Goal: Navigation & Orientation: Understand site structure

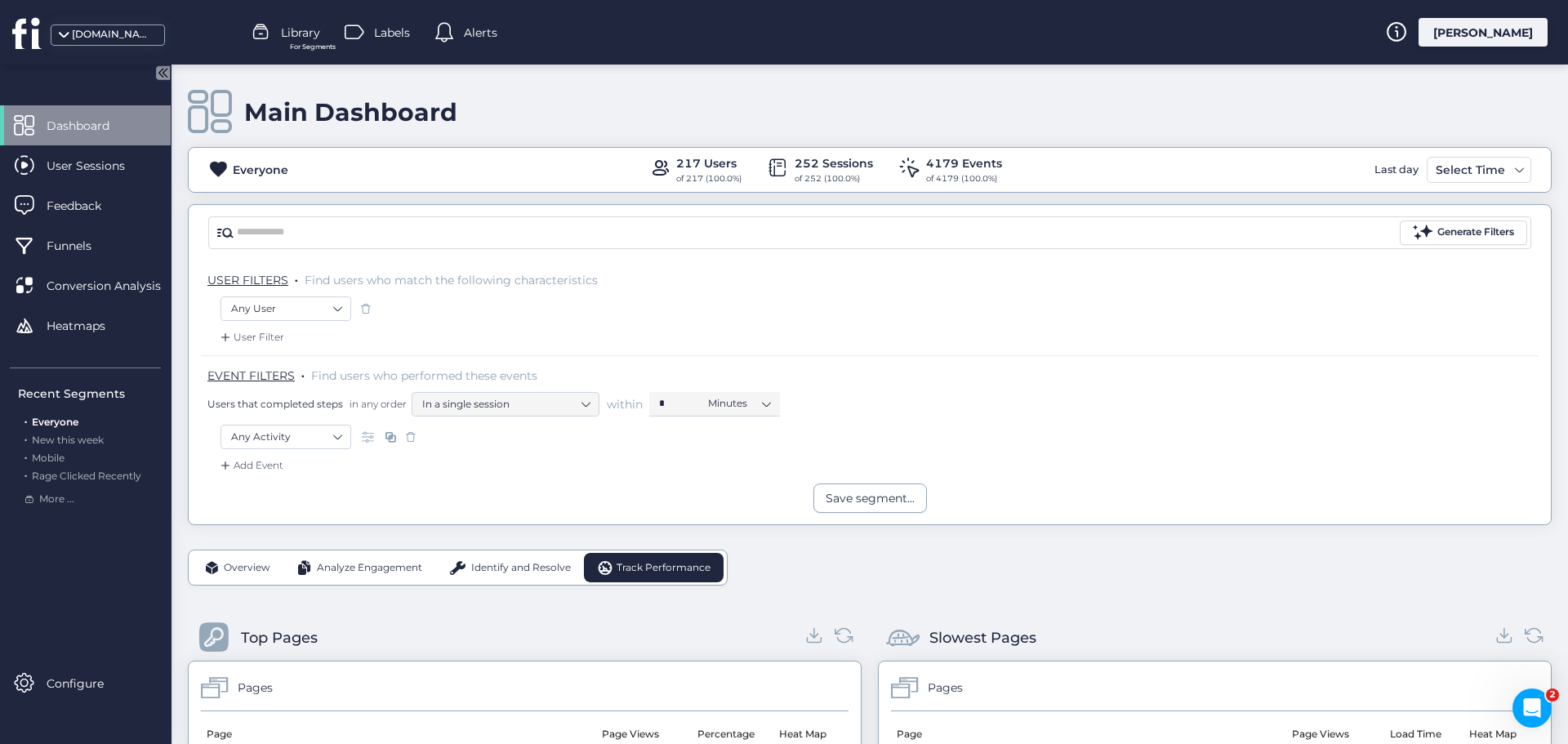
scroll to position [409, 0]
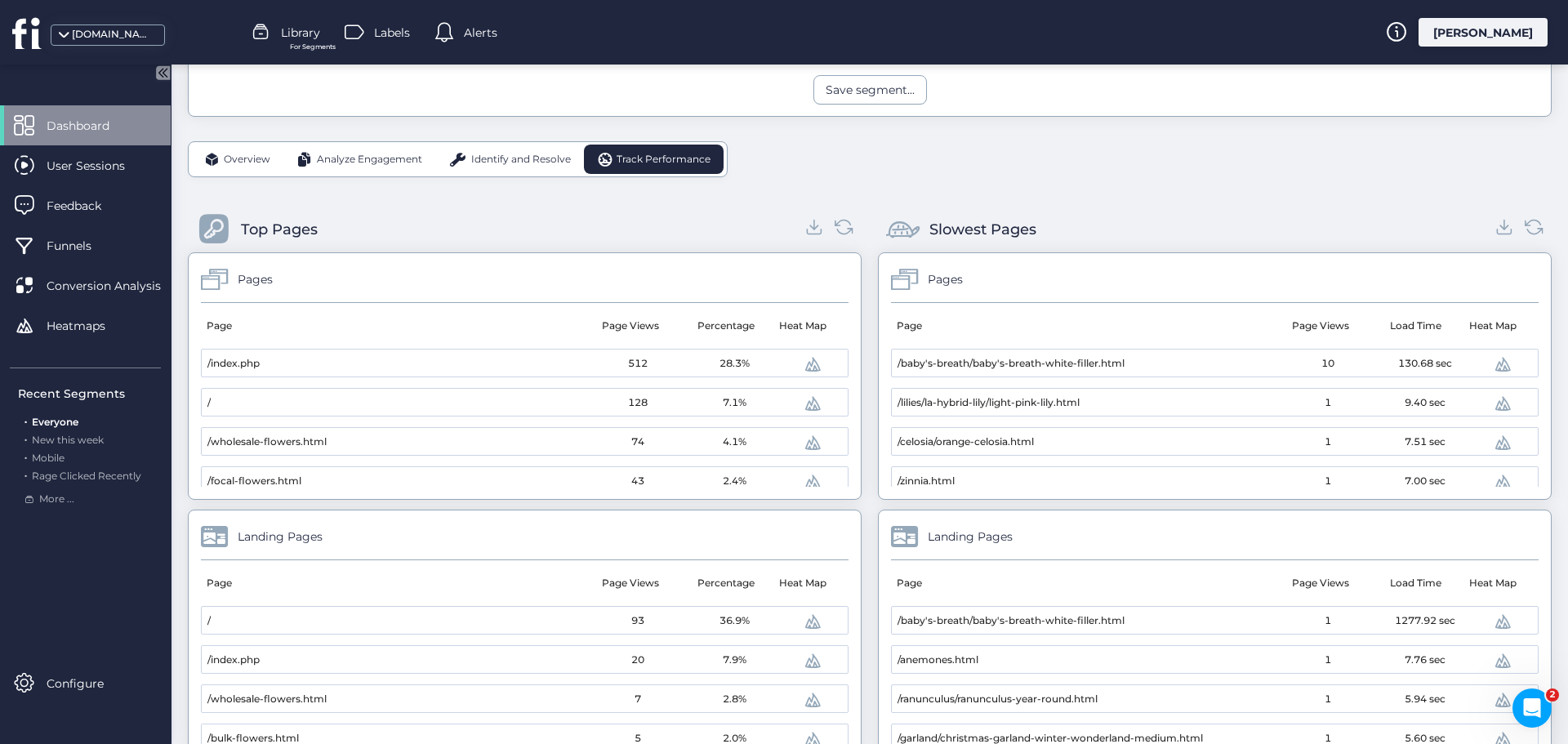
click at [260, 166] on span "Overview" at bounding box center [247, 159] width 46 height 16
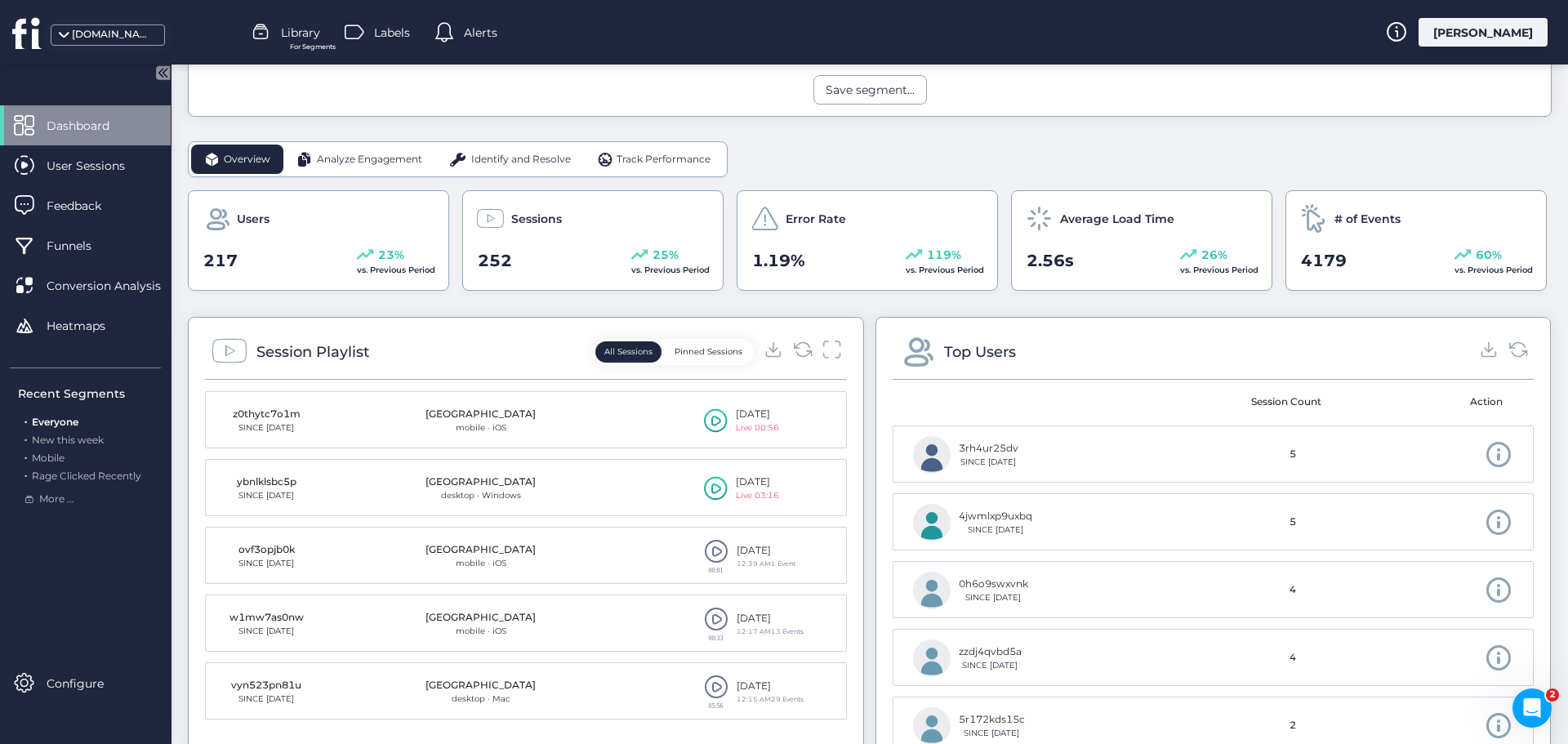
scroll to position [0, 0]
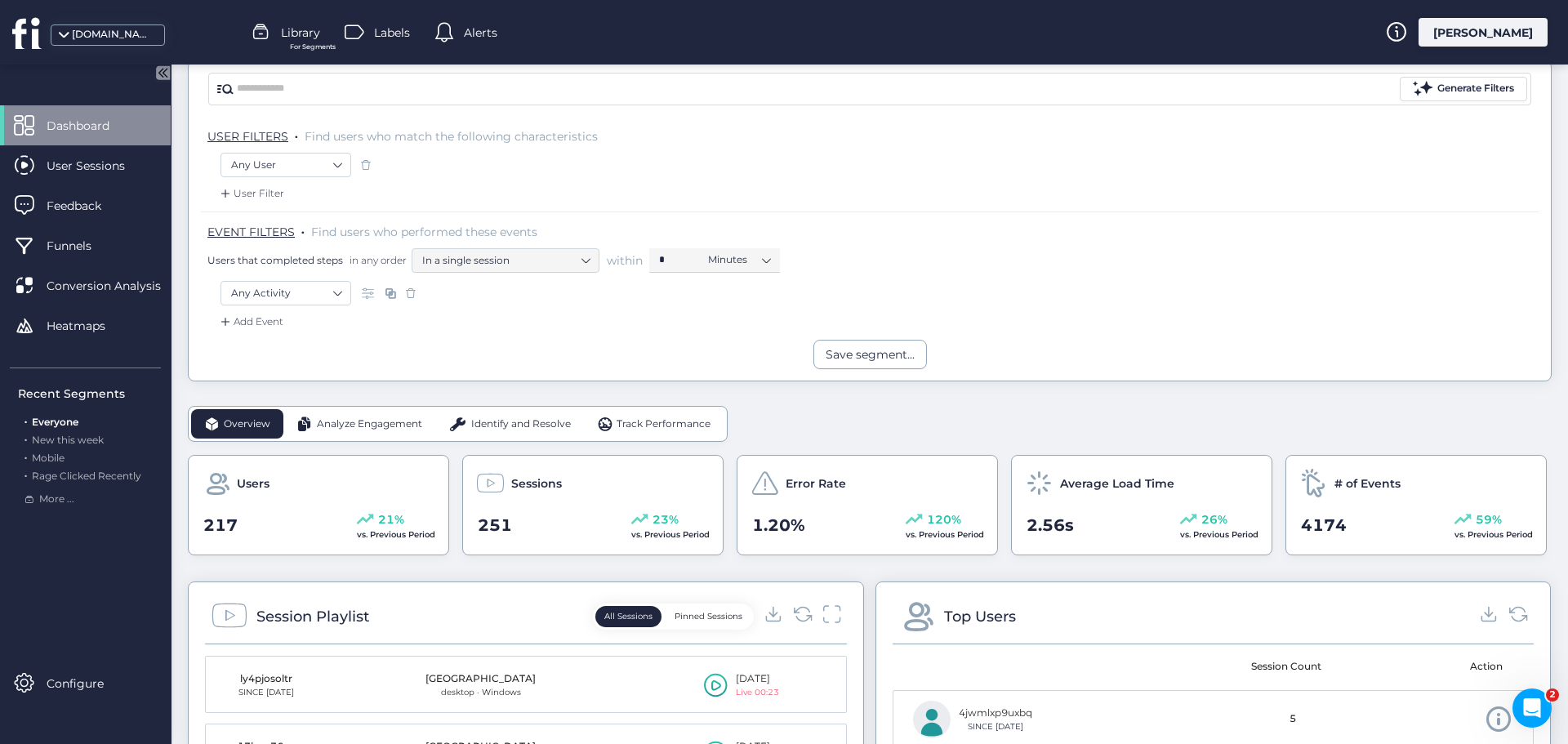
scroll to position [245, 0]
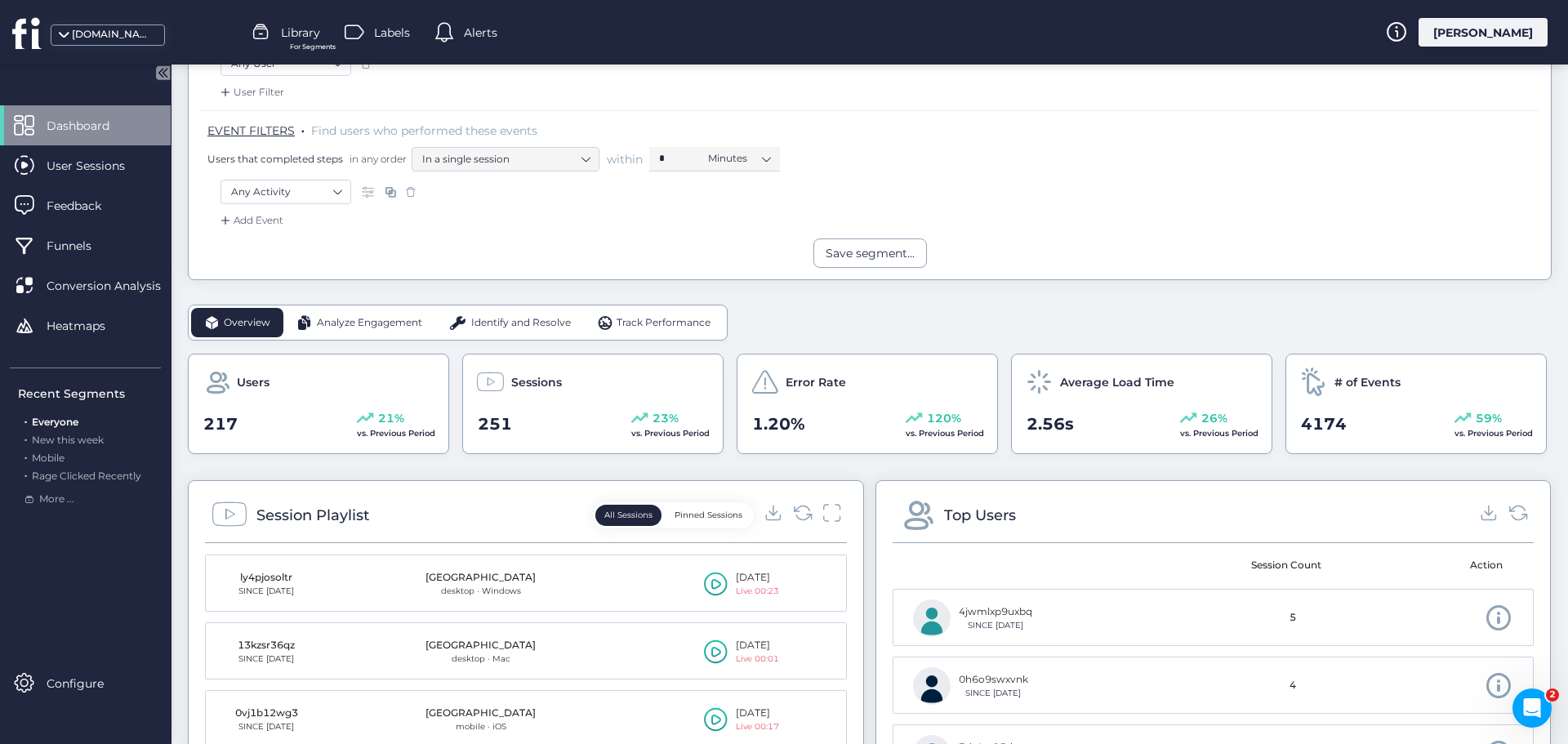
click at [402, 317] on span "Analyze Engagement" at bounding box center [369, 322] width 105 height 16
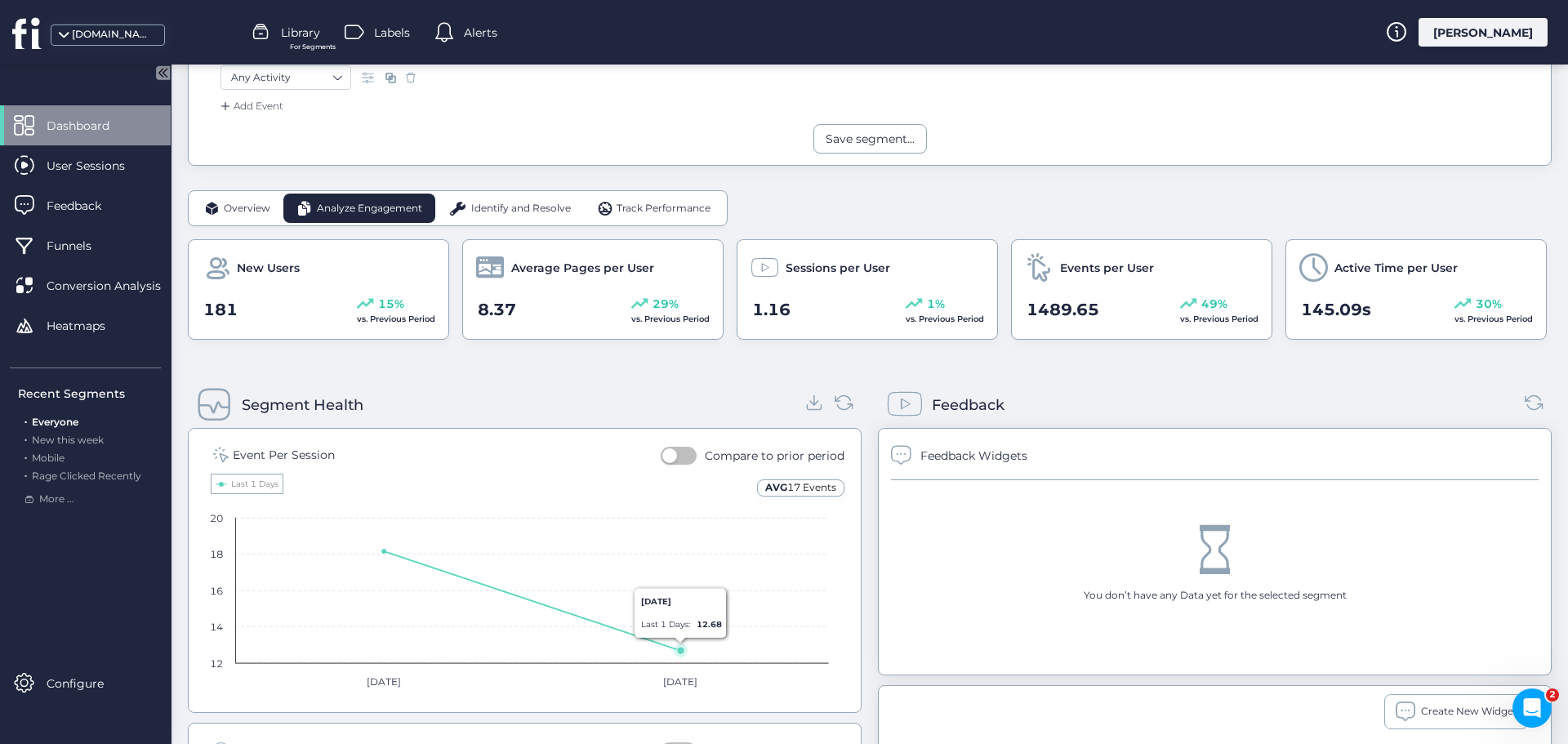
scroll to position [327, 0]
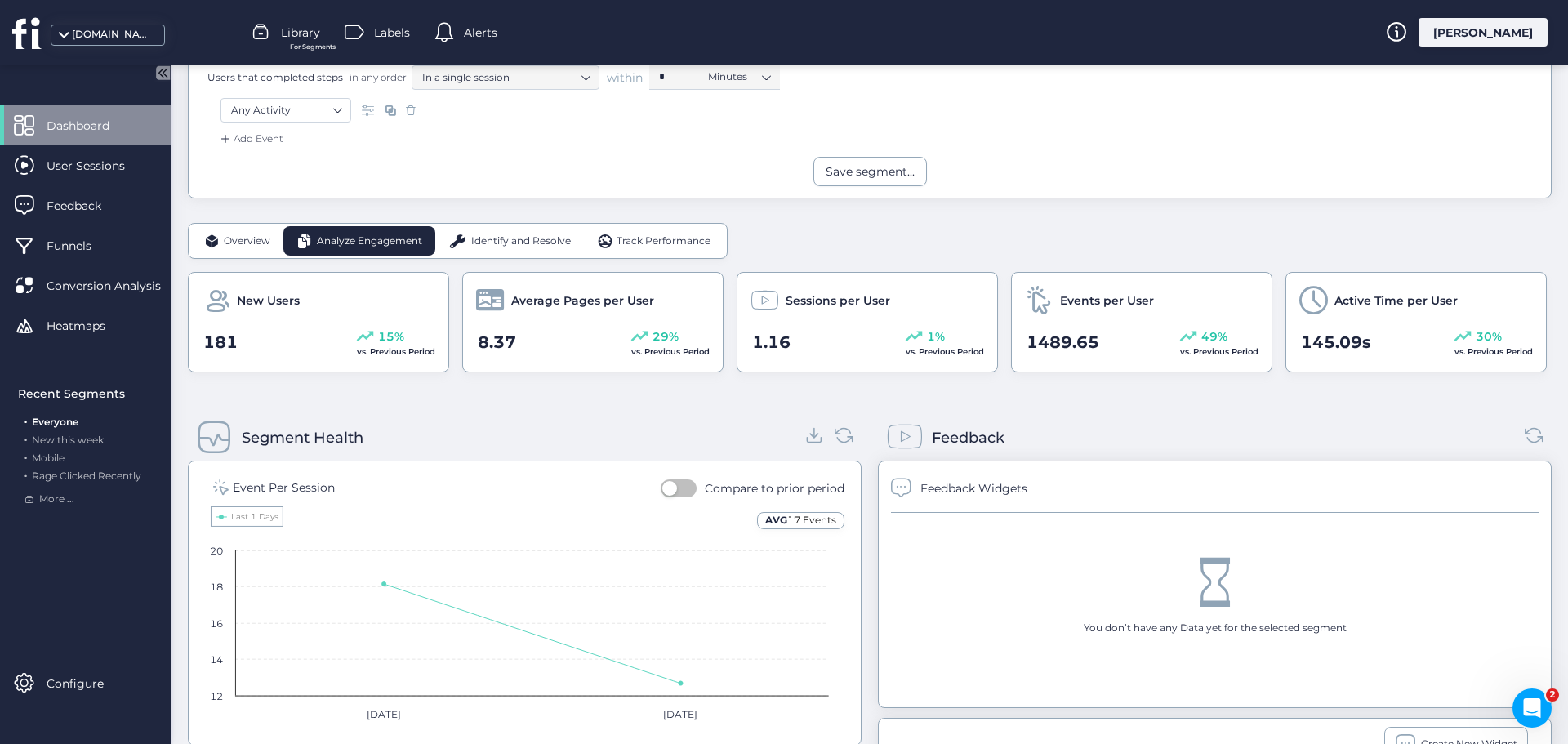
click at [492, 237] on span "Identify and Resolve" at bounding box center [520, 241] width 99 height 16
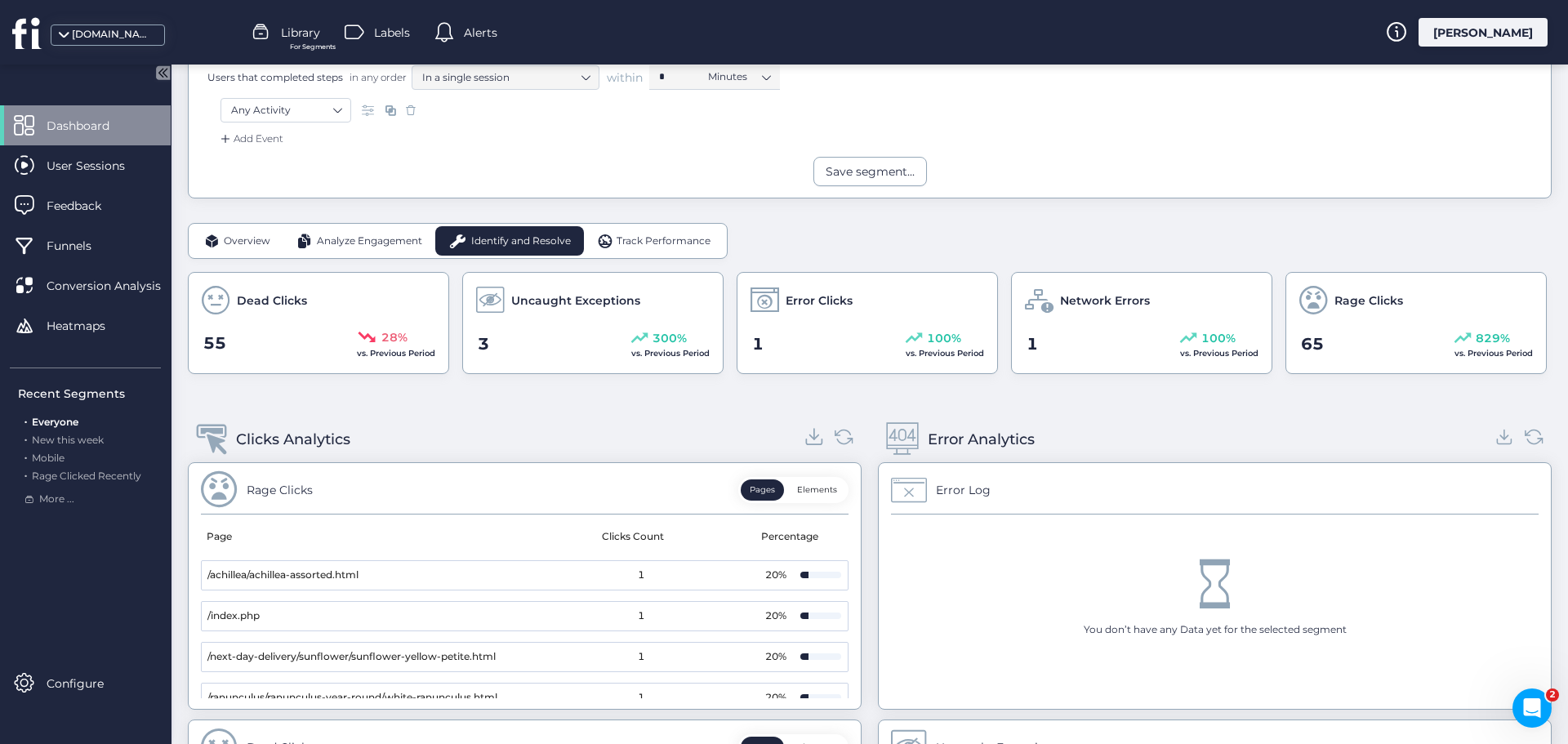
click at [807, 441] on icon at bounding box center [815, 437] width 22 height 22
click at [1494, 434] on icon at bounding box center [1505, 437] width 22 height 22
click at [659, 240] on span "Track Performance" at bounding box center [663, 241] width 94 height 16
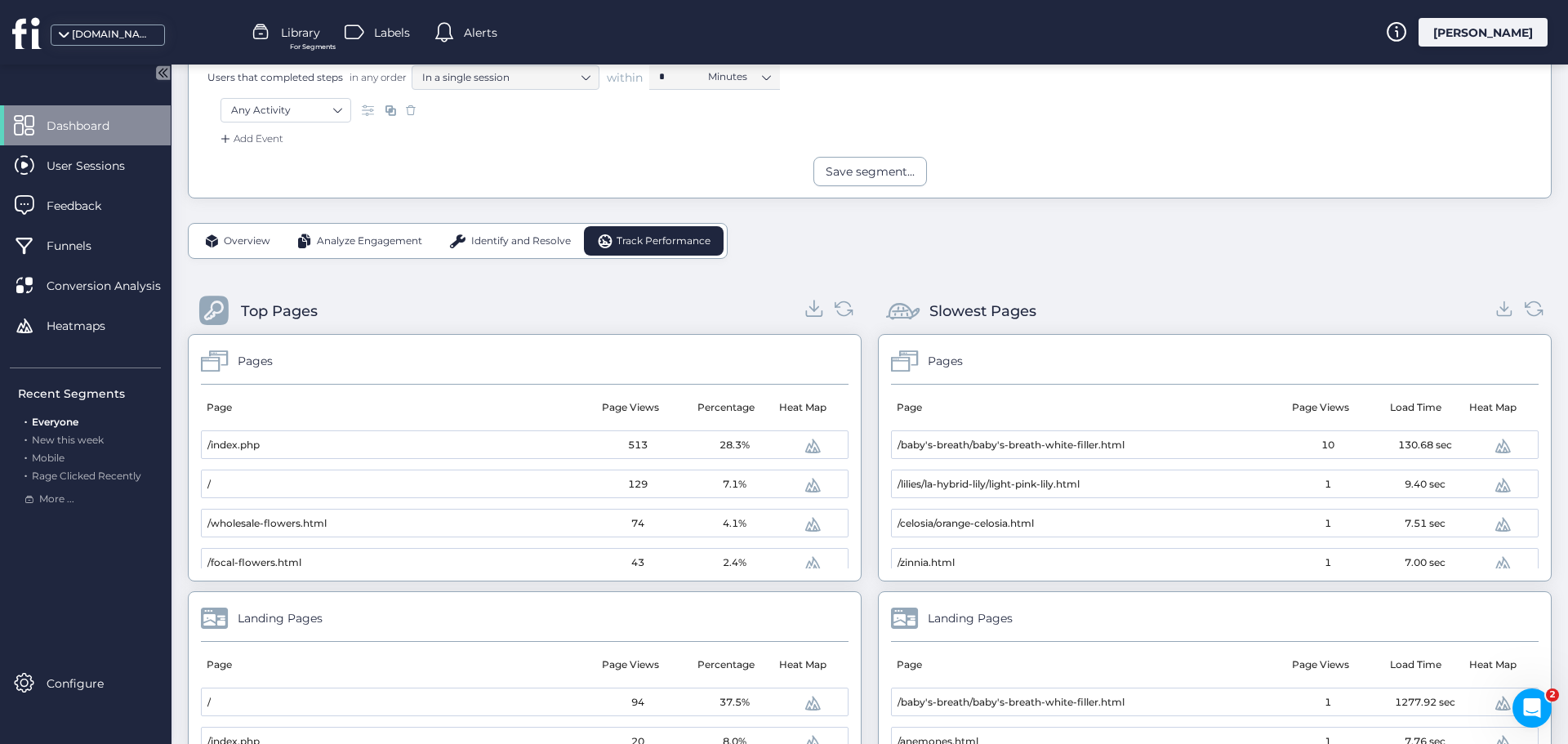
click at [807, 307] on icon at bounding box center [815, 308] width 22 height 22
click at [1500, 309] on icon at bounding box center [1505, 309] width 9 height 4
